Goal: Use online tool/utility: Use online tool/utility

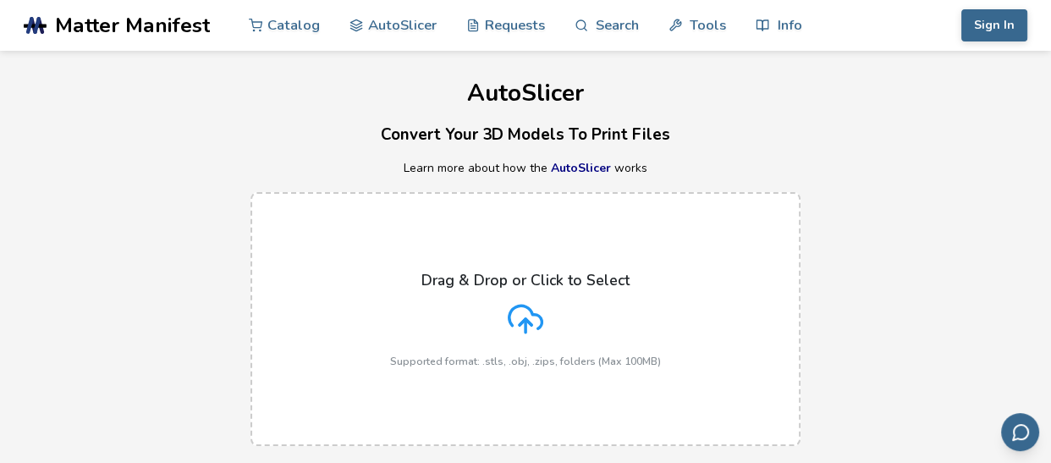
click at [526, 325] on line at bounding box center [526, 326] width 0 height 14
click at [0, 0] on input "Drag & Drop or Click to Select Supported format: .stls, .obj, .zips, folders (M…" at bounding box center [0, 0] width 0 height 0
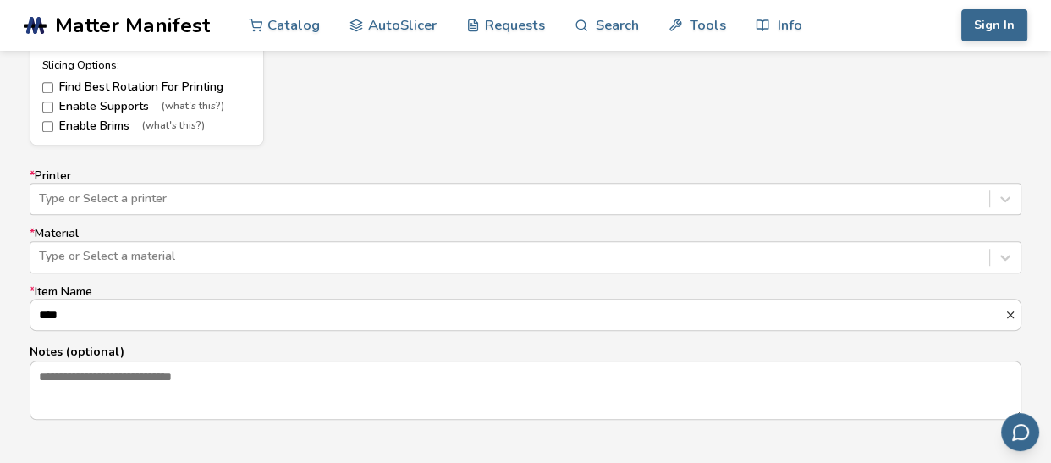
scroll to position [998, 0]
click at [222, 196] on div "* Printer Type or Select a printer * Material Type or Select a material * Item …" at bounding box center [526, 293] width 992 height 251
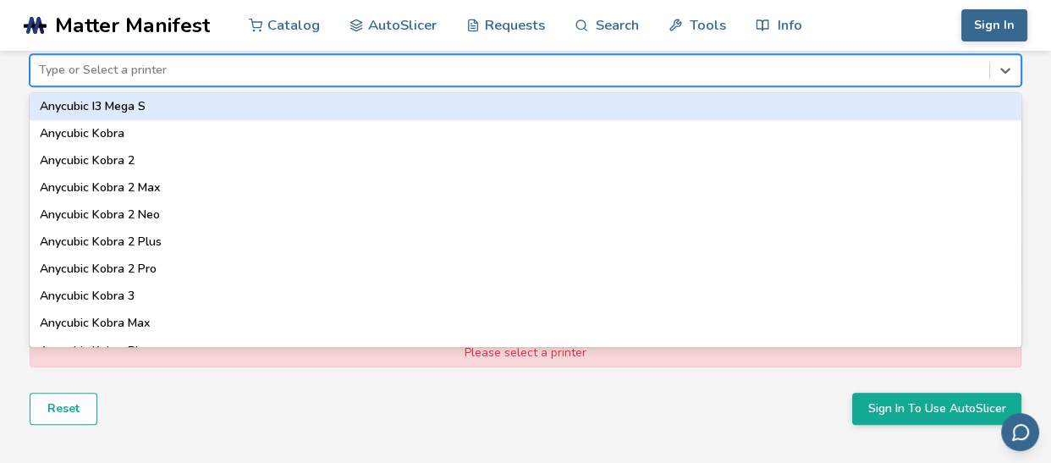
scroll to position [0, 0]
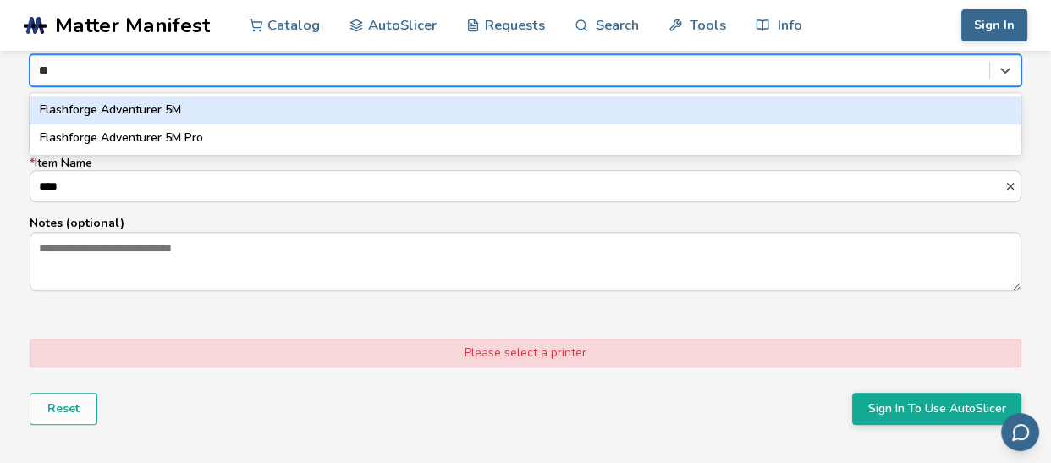
type input "*"
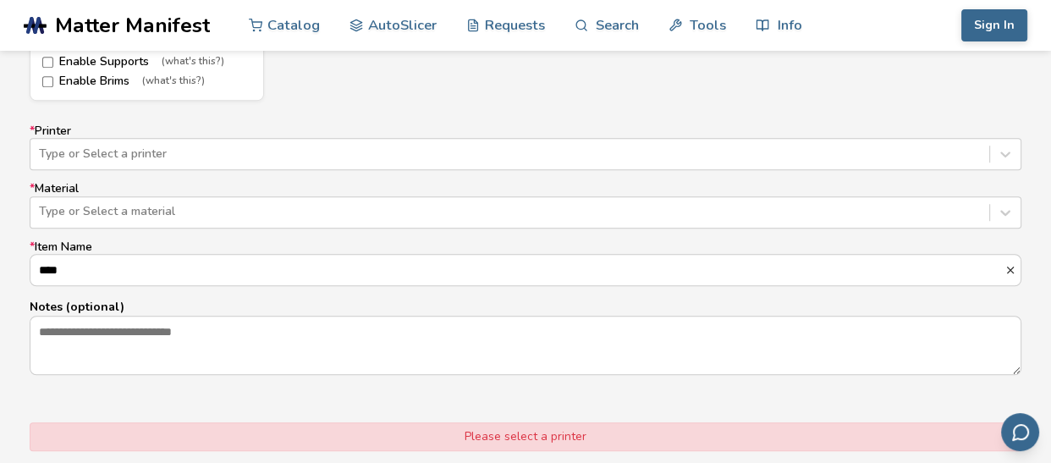
scroll to position [1040, 0]
click at [72, 226] on div "Type or Select a material" at bounding box center [526, 214] width 992 height 32
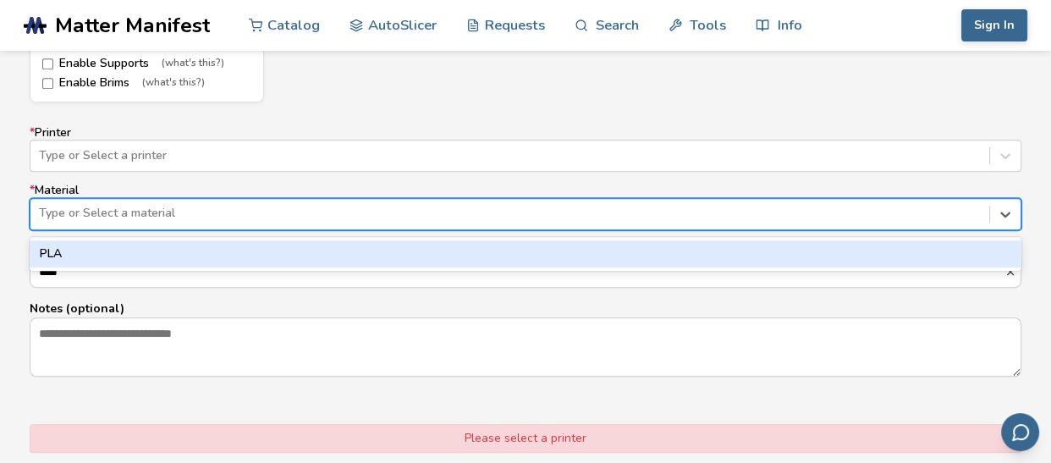
click at [64, 247] on div "PLA" at bounding box center [526, 253] width 992 height 27
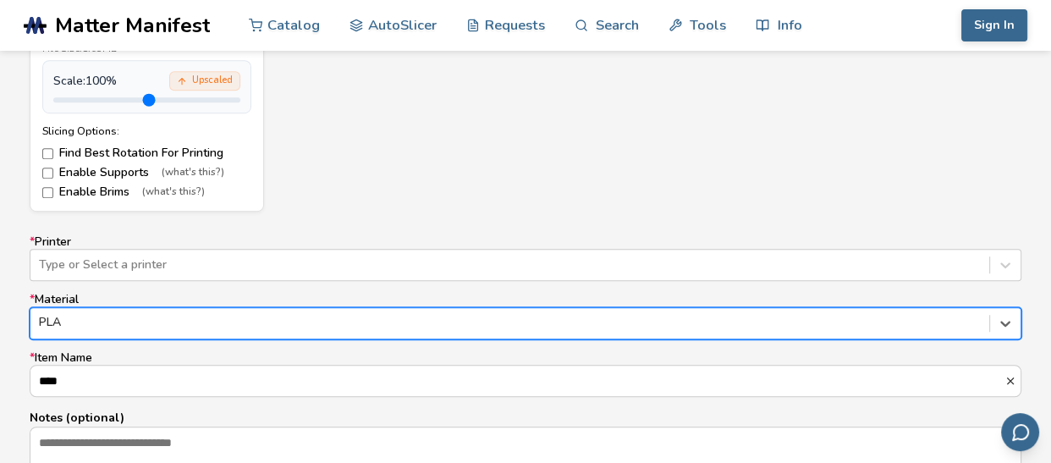
scroll to position [927, 0]
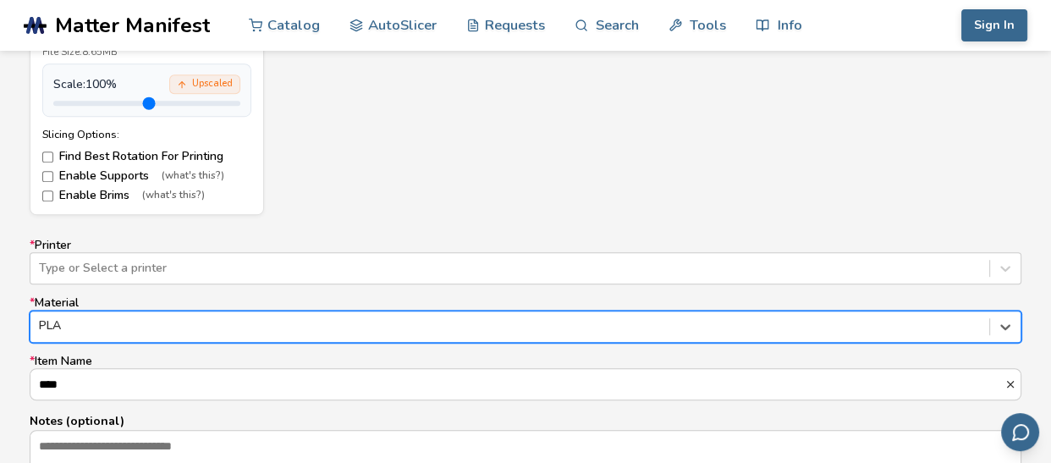
click at [106, 292] on div "* Printer Type or Select a printer * Material option PLA, selected. PLA * Item …" at bounding box center [526, 364] width 992 height 251
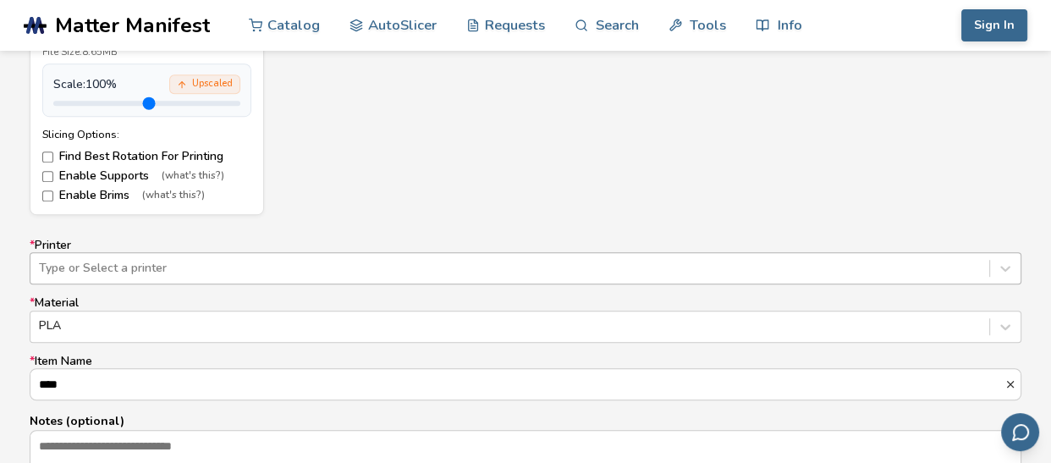
click at [124, 262] on div "Type or Select a printer" at bounding box center [526, 268] width 992 height 32
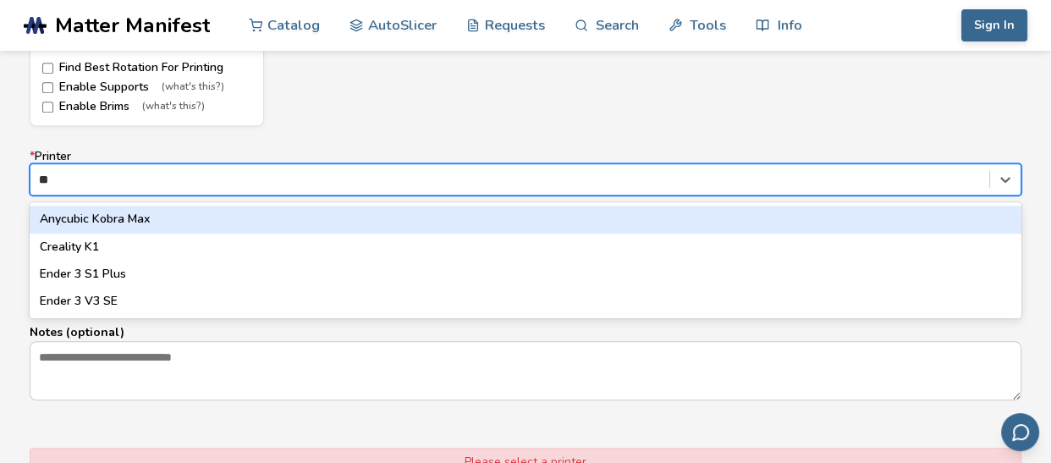
scroll to position [0, 0]
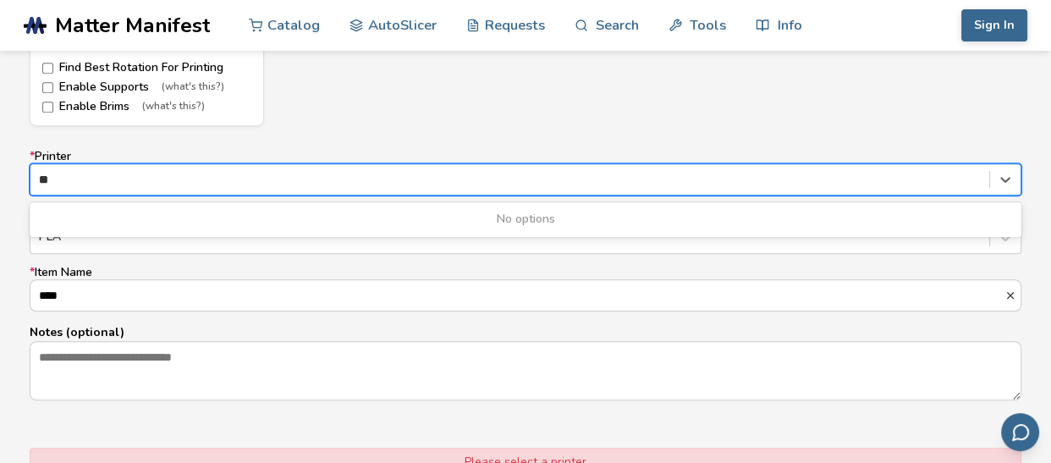
type input "*"
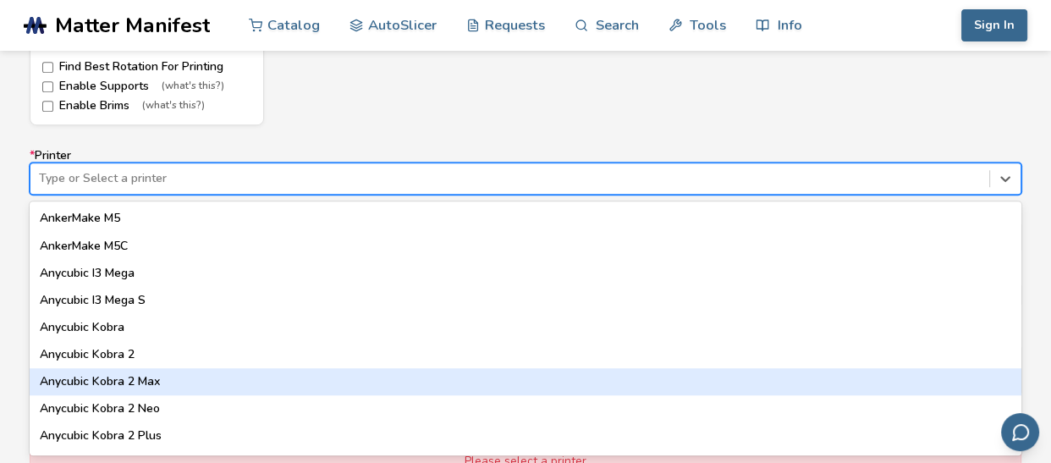
scroll to position [1010, 0]
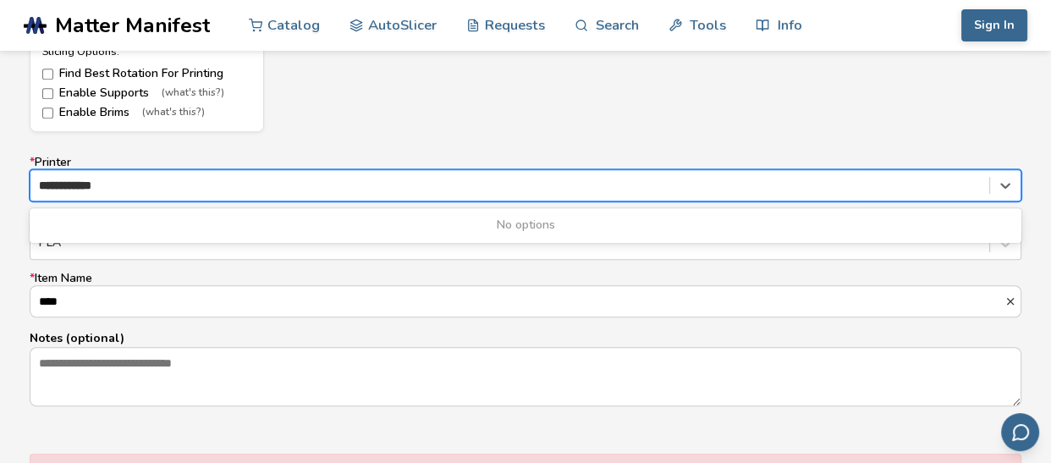
type input "**********"
click at [517, 222] on div "No options" at bounding box center [526, 225] width 992 height 27
click at [246, 191] on div "**********" at bounding box center [510, 185] width 942 height 17
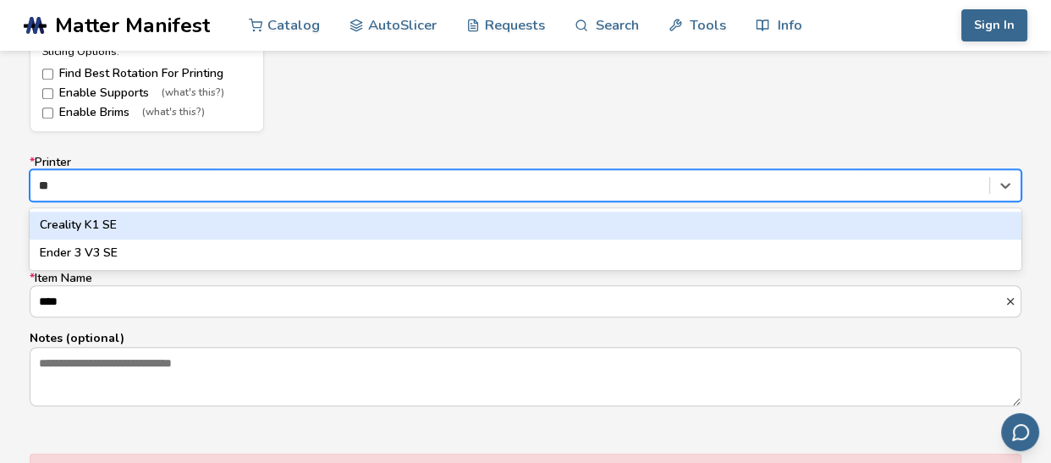
type input "*"
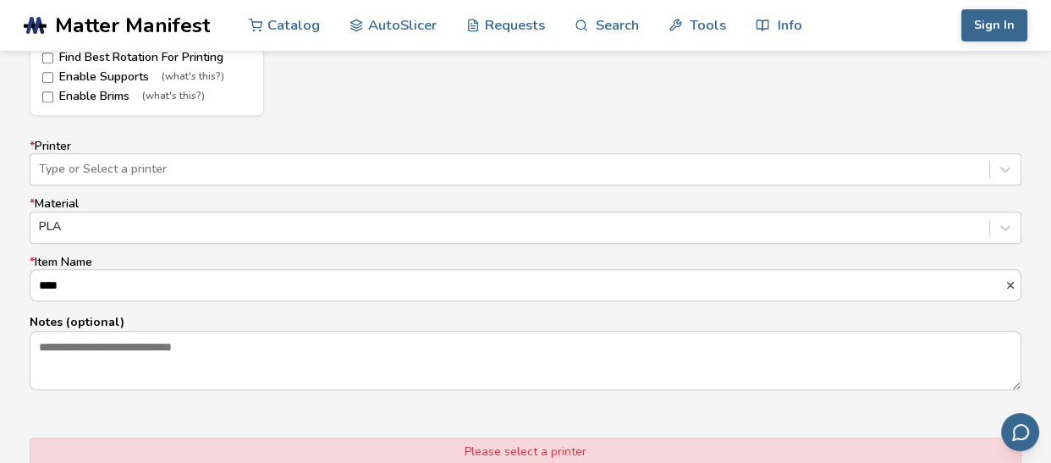
scroll to position [1033, 0]
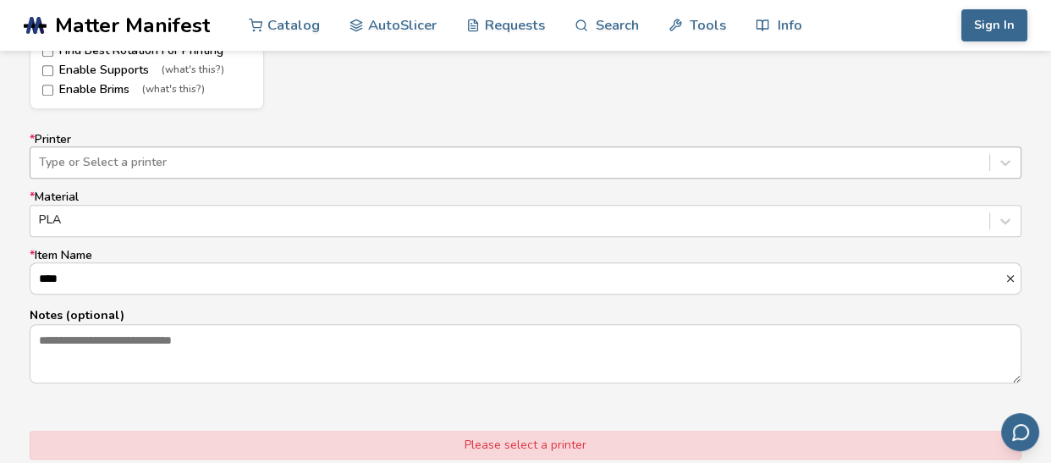
click at [253, 164] on div at bounding box center [510, 162] width 942 height 17
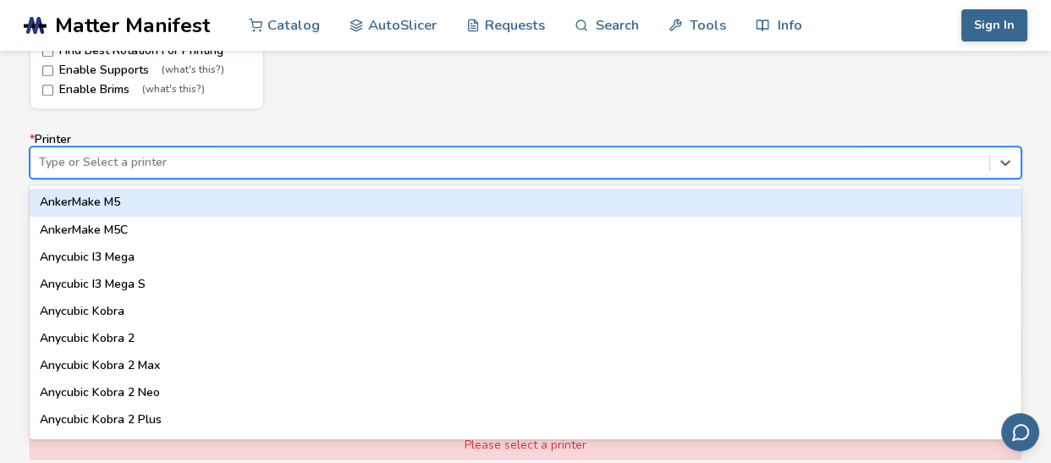
type input "*"
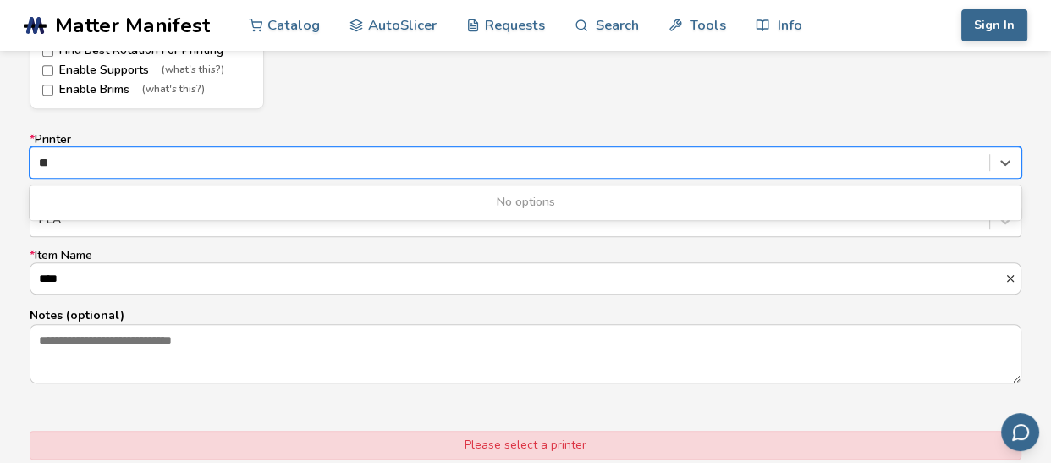
type input "*"
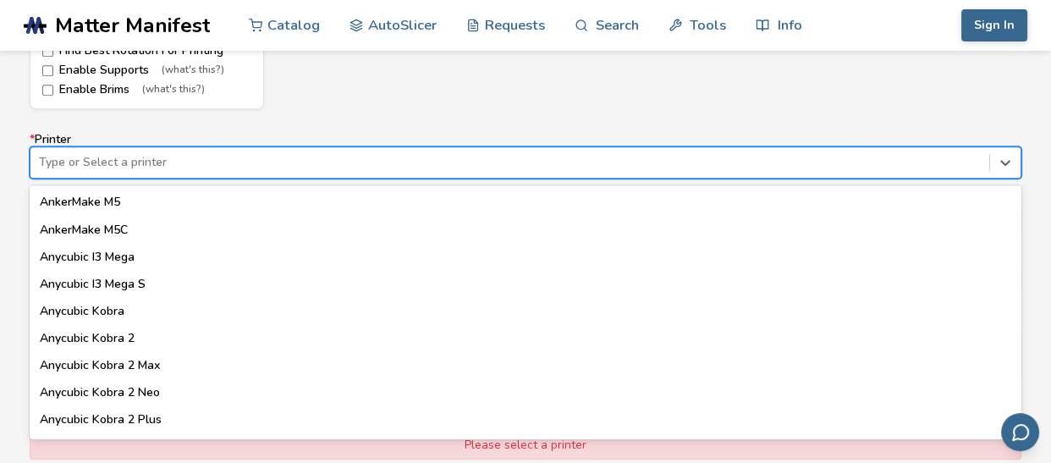
click at [287, 120] on form "Model Controls: Click and drag to rotate • Scroll to zoom • Right click and dra…" at bounding box center [526, 52] width 1016 height 954
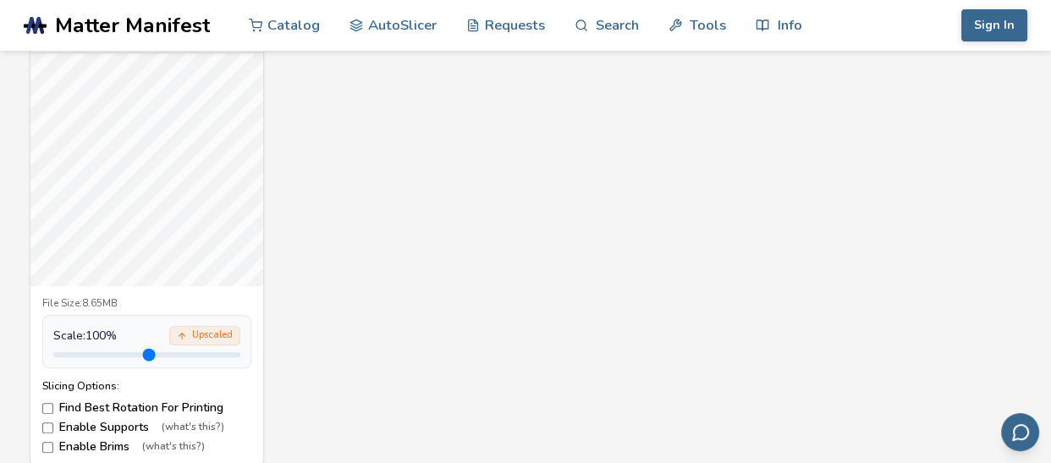
scroll to position [626, 0]
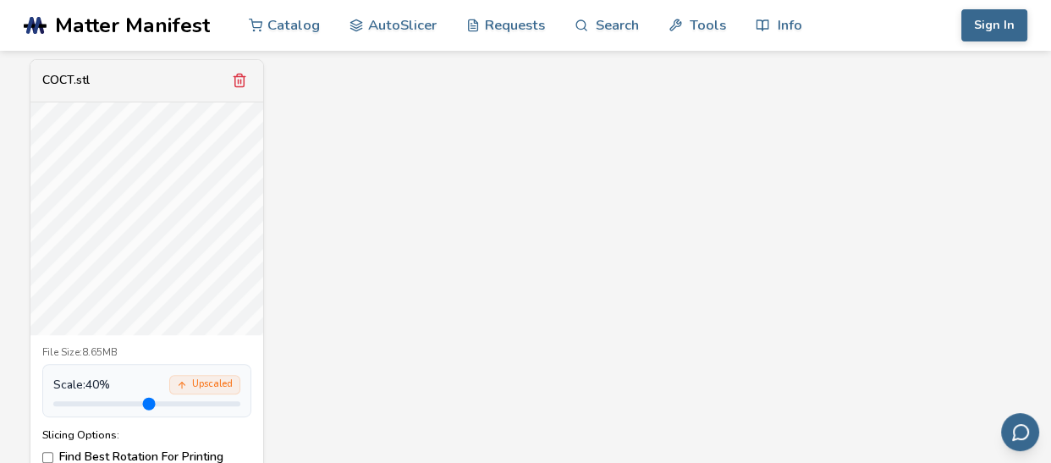
drag, startPoint x: 90, startPoint y: 405, endPoint x: 71, endPoint y: 405, distance: 18.6
type input "***"
click at [71, 405] on input "range" at bounding box center [146, 403] width 187 height 5
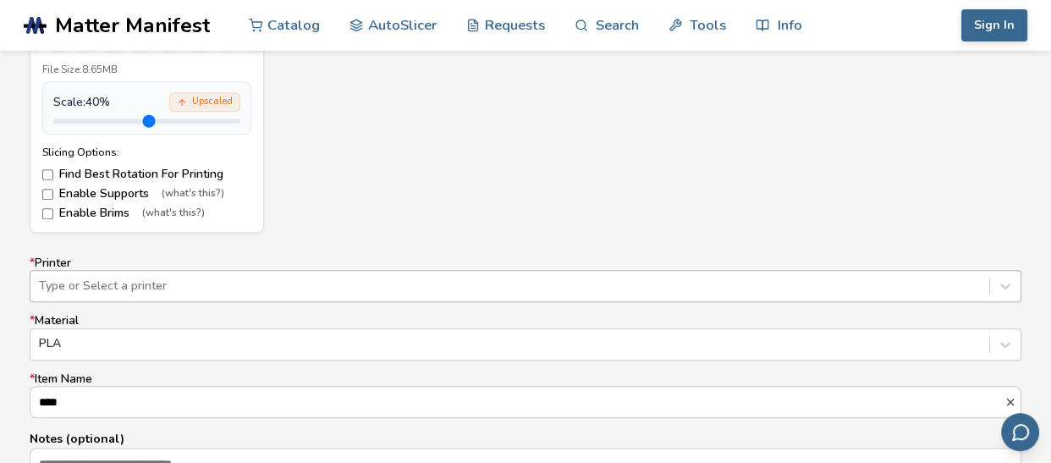
click at [282, 280] on div "Type or Select a printer" at bounding box center [526, 286] width 992 height 32
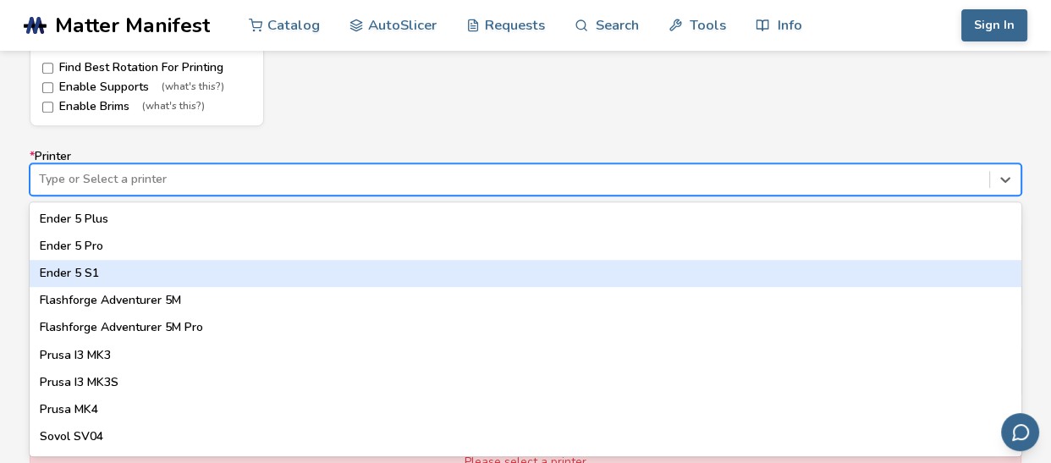
scroll to position [1491, 0]
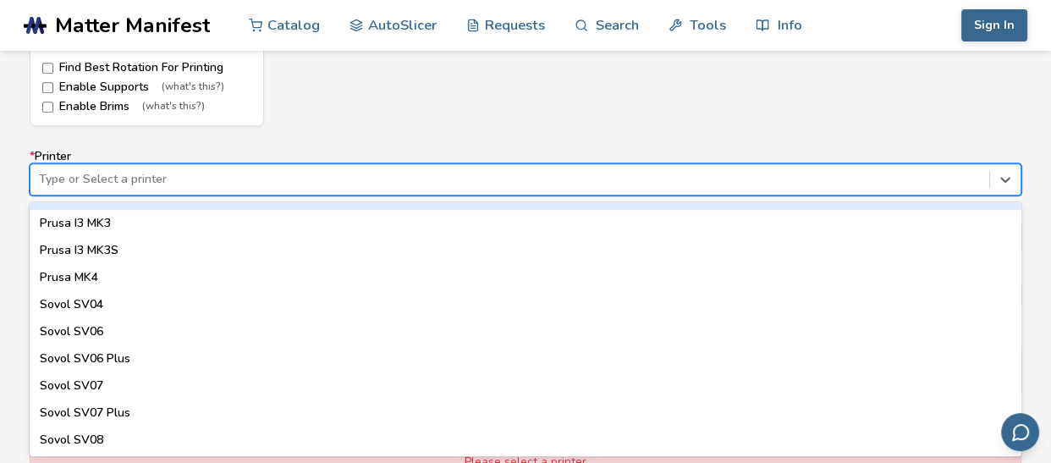
click at [357, 134] on form "Model Controls: Click and drag to rotate • Scroll to zoom • Right click and dra…" at bounding box center [526, 69] width 1016 height 954
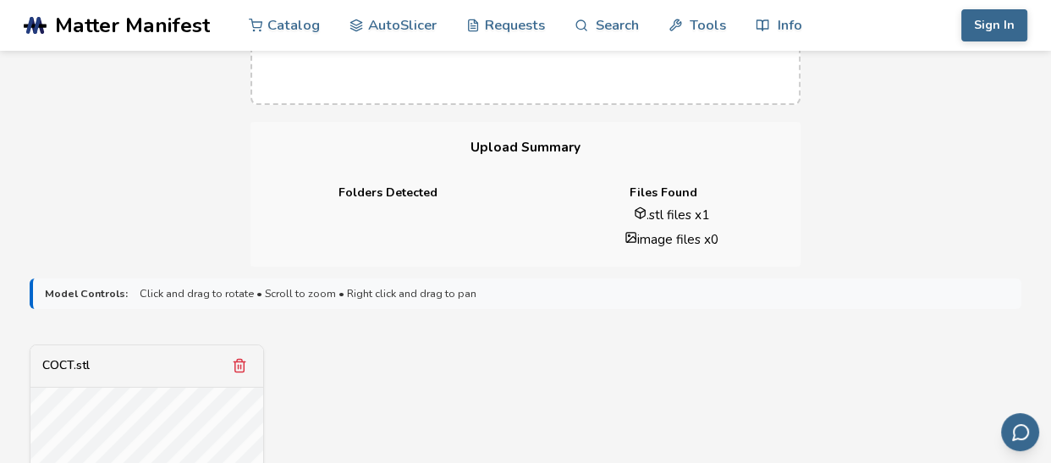
scroll to position [0, 0]
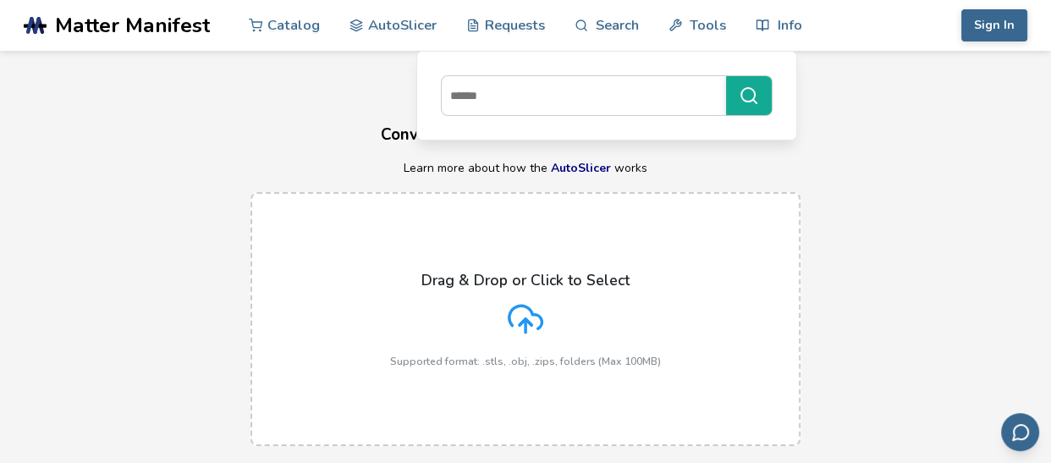
click at [132, 37] on link ".cls-1, .cls-2, .cls-3 { stroke-width: 0px; } .cls-2 { fill: #1d1e56; } .cls-3 …" at bounding box center [124, 25] width 201 height 51
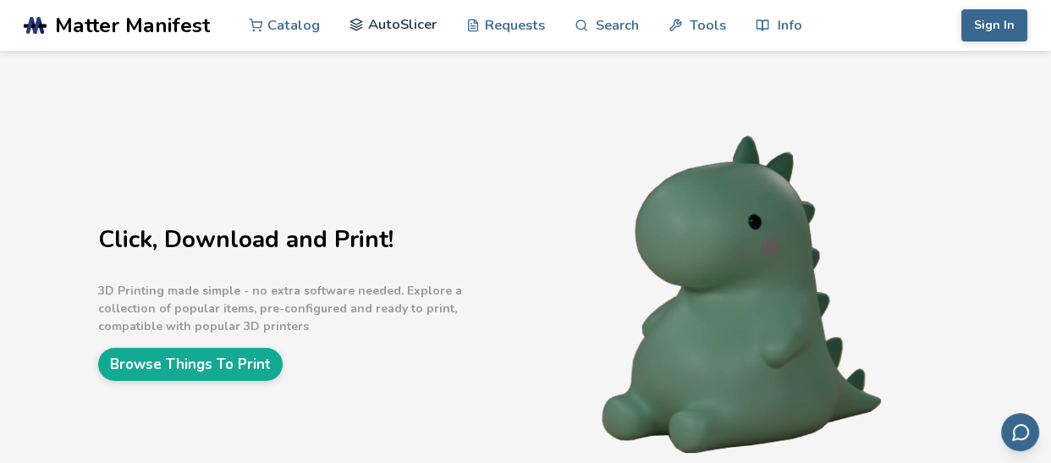
click at [384, 31] on link "AutoSlicer" at bounding box center [393, 24] width 87 height 51
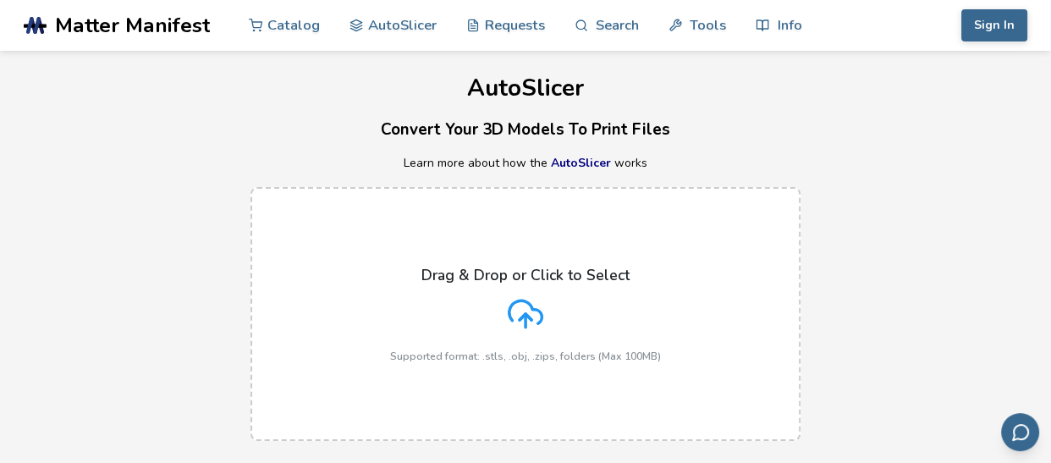
scroll to position [1, 0]
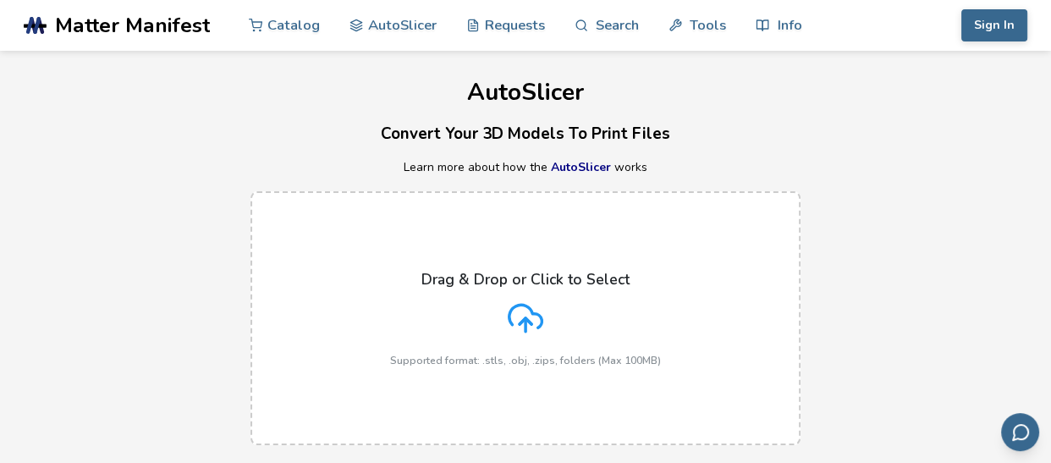
click at [558, 349] on div "Drag & Drop or Click to Select Supported format: .stls, .obj, .zips, folders (M…" at bounding box center [525, 319] width 271 height 96
click at [0, 0] on input "Drag & Drop or Click to Select Supported format: .stls, .obj, .zips, folders (M…" at bounding box center [0, 0] width 0 height 0
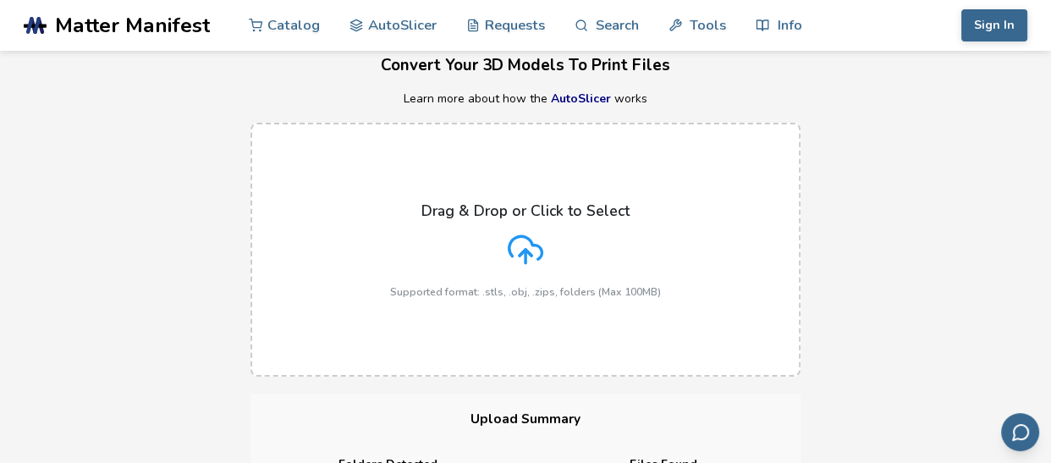
scroll to position [168, 0]
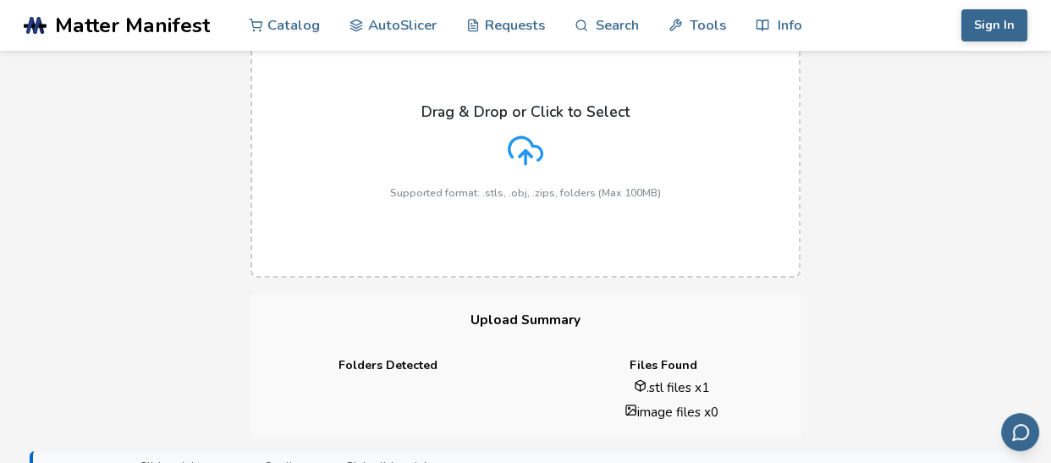
click at [355, 269] on label "Drag & Drop or Click to Select Supported format: .stls, .obj, .zips, folders (M…" at bounding box center [526, 151] width 550 height 254
click at [0, 0] on input "Drag & Drop or Click to Select Supported format: .stls, .obj, .zips, folders (M…" at bounding box center [0, 0] width 0 height 0
click at [342, 293] on div "Drag & Drop or Click to Select Supported format: .stls, .obj, .zips, folders (M…" at bounding box center [525, 151] width 1051 height 288
click at [118, 200] on div "Drag & Drop or Click to Select Supported format: .stls, .obj, .zips, folders (M…" at bounding box center [525, 151] width 1051 height 288
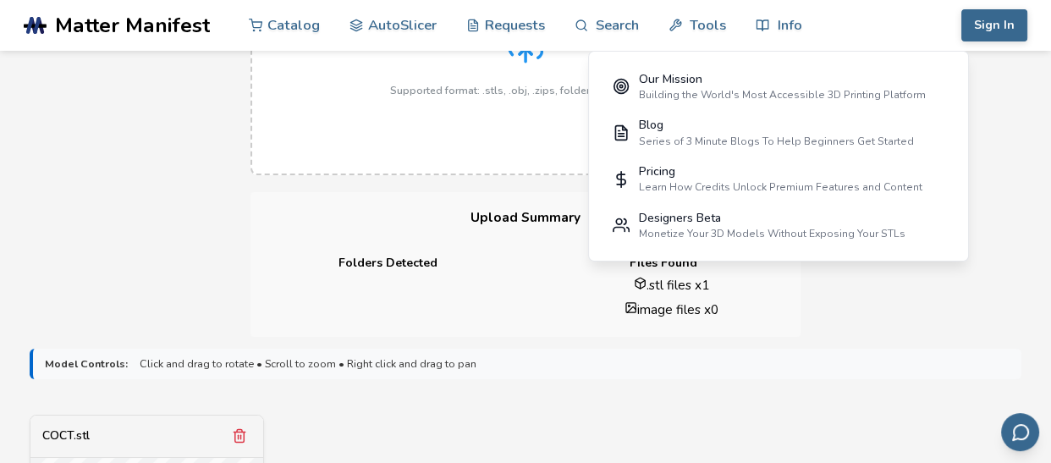
scroll to position [257, 0]
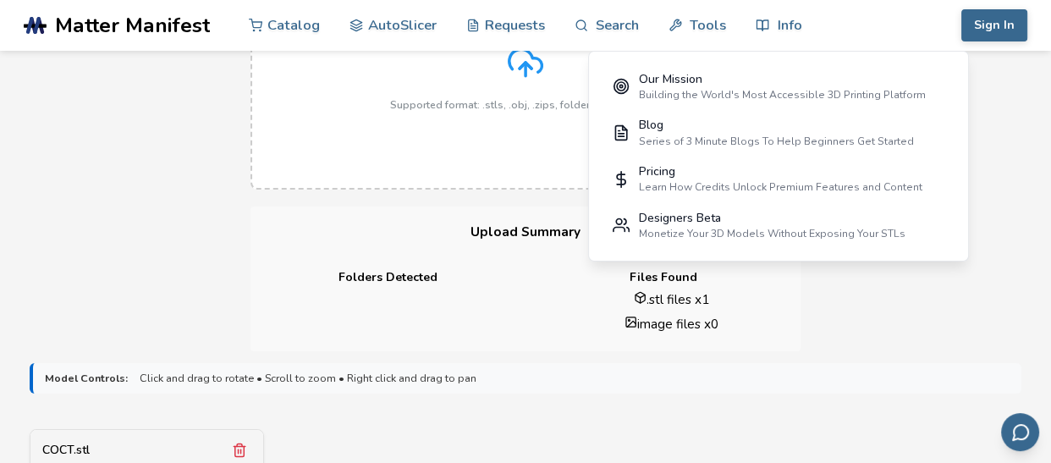
click at [538, 380] on p "Model Controls: Click and drag to rotate • Scroll to zoom • Right click and dra…" at bounding box center [527, 379] width 965 height 12
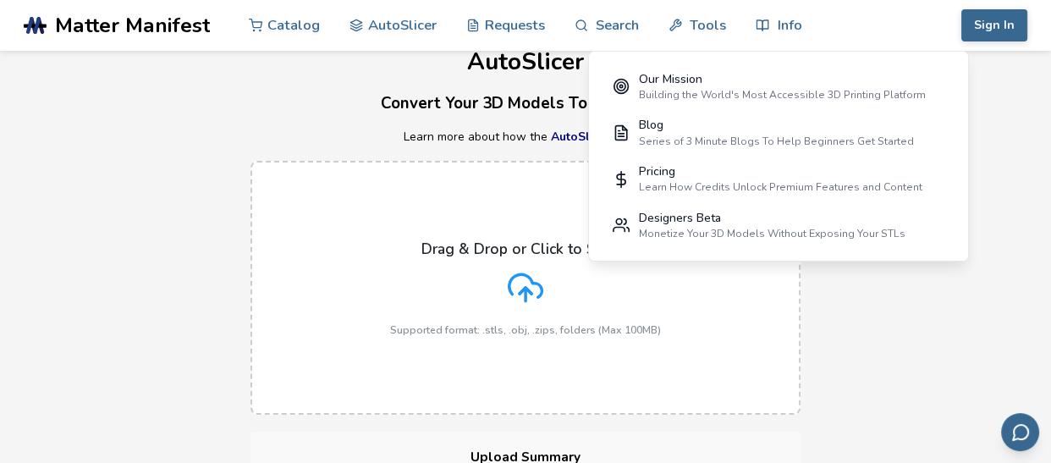
scroll to position [0, 0]
